Goal: Information Seeking & Learning: Understand process/instructions

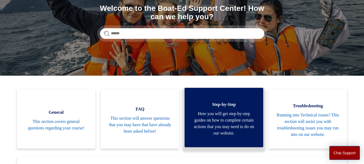
scroll to position [81, 0]
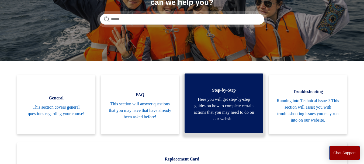
click at [223, 114] on span "Here you will get step-by-step guides on how to complete certain actions that y…" at bounding box center [224, 109] width 62 height 26
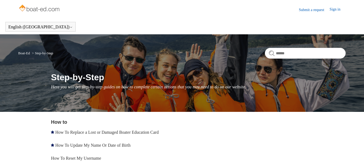
scroll to position [54, 0]
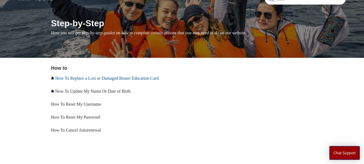
click at [105, 78] on link "How To Replace a Lost or Damaged Boater Education Card" at bounding box center [107, 78] width 104 height 5
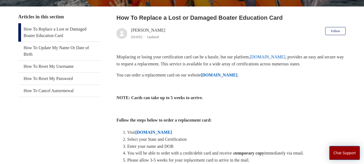
scroll to position [120, 0]
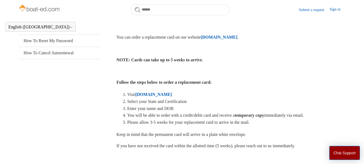
click at [168, 93] on strong "[DOMAIN_NAME]" at bounding box center [153, 94] width 37 height 5
